Goal: Book appointment/travel/reservation

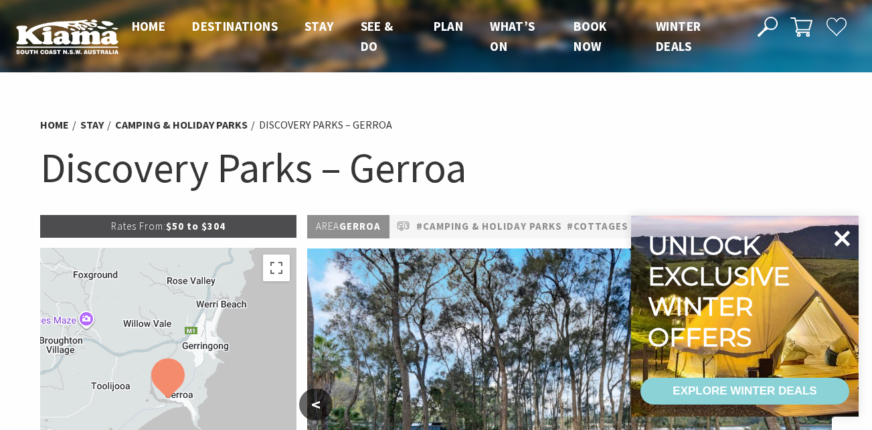
click at [839, 240] on icon at bounding box center [843, 238] width 16 height 16
select select "3"
select select "2"
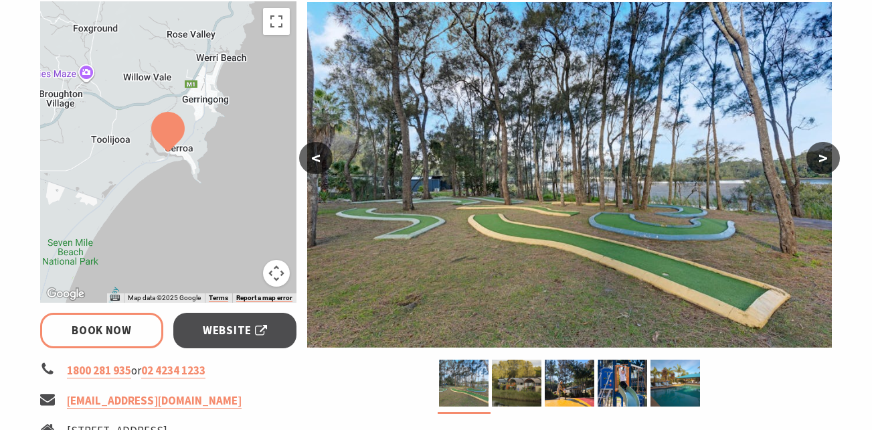
scroll to position [250, 0]
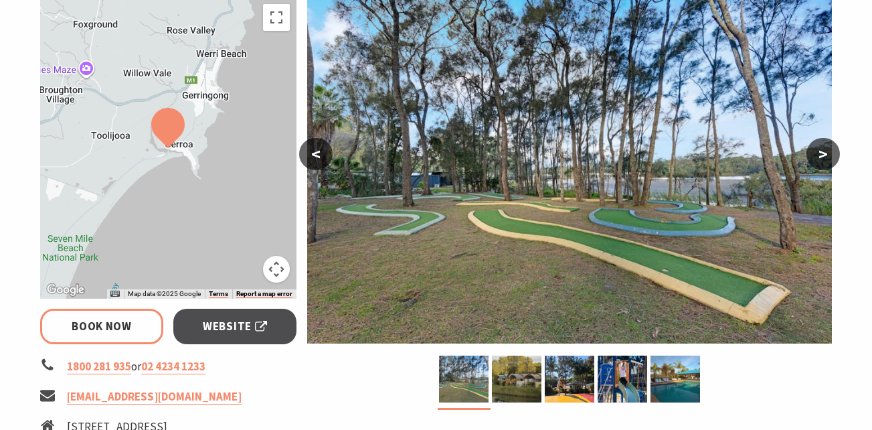
click at [829, 154] on button ">" at bounding box center [823, 154] width 33 height 32
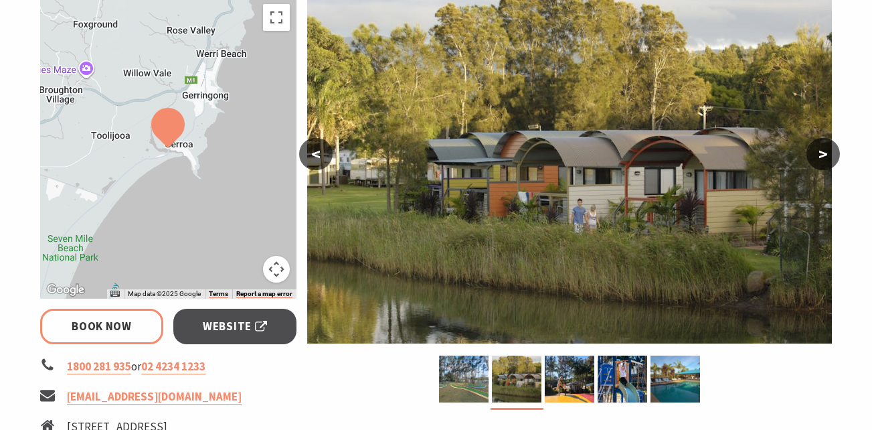
click at [829, 154] on button ">" at bounding box center [823, 154] width 33 height 32
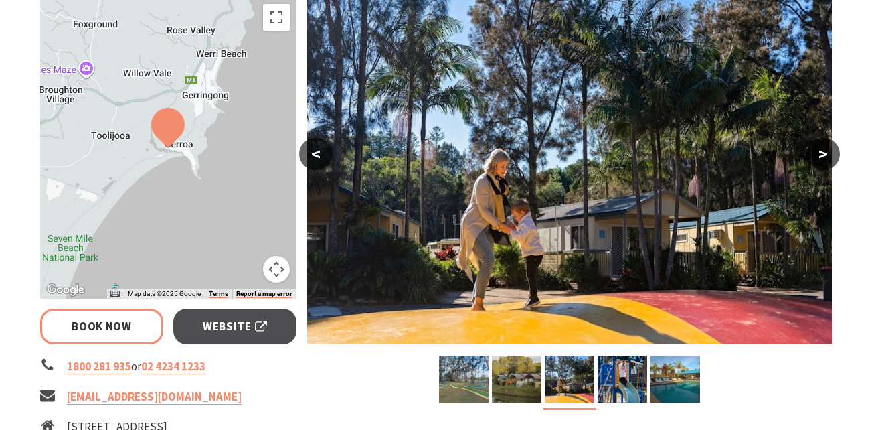
click at [829, 154] on button ">" at bounding box center [823, 154] width 33 height 32
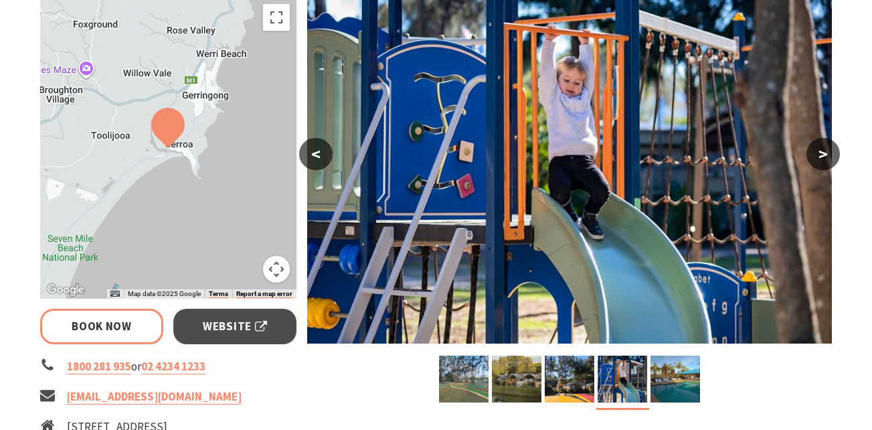
click at [829, 154] on button ">" at bounding box center [823, 154] width 33 height 32
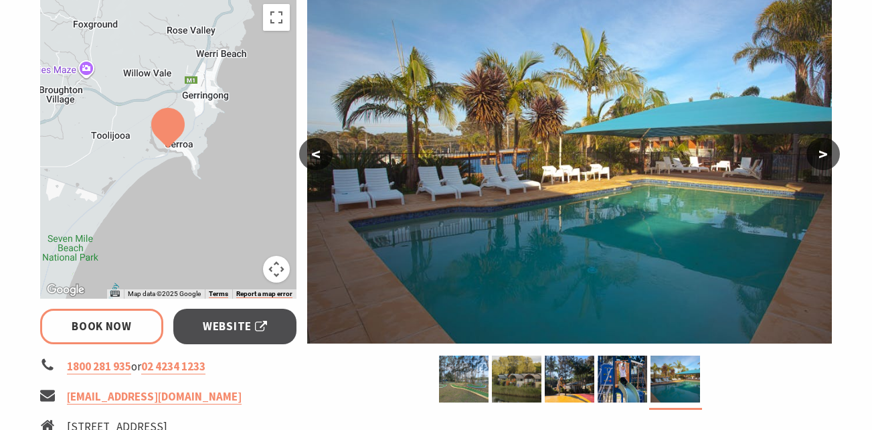
click at [829, 154] on button ">" at bounding box center [823, 154] width 33 height 32
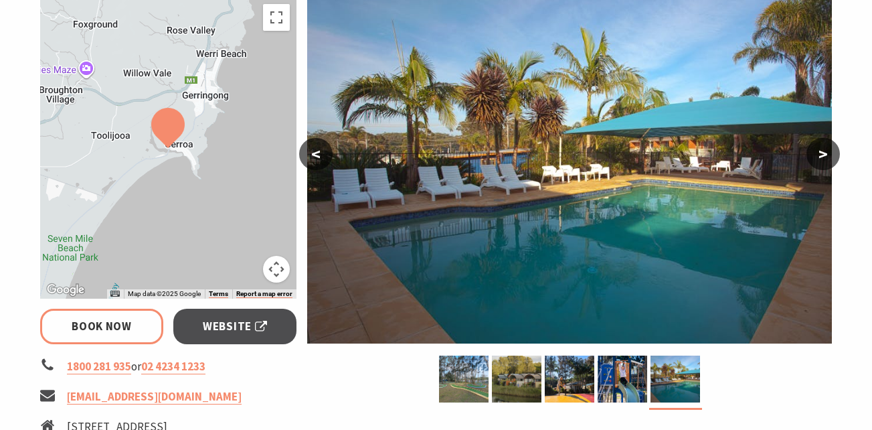
click at [829, 154] on button ">" at bounding box center [823, 154] width 33 height 32
click at [515, 358] on img at bounding box center [517, 378] width 50 height 47
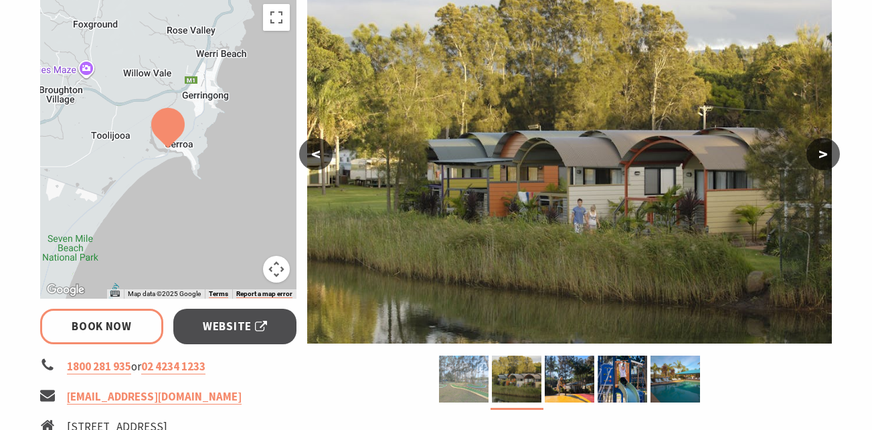
click at [478, 364] on img at bounding box center [464, 378] width 50 height 47
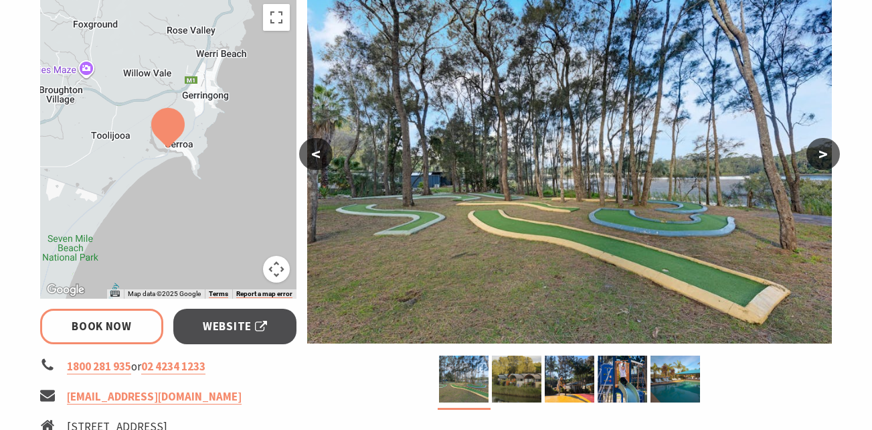
select select "3"
